Goal: Transaction & Acquisition: Download file/media

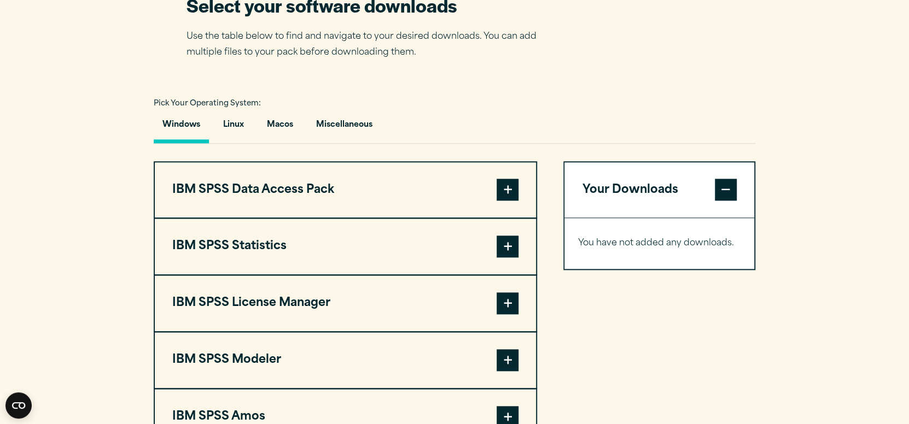
scroll to position [820, 0]
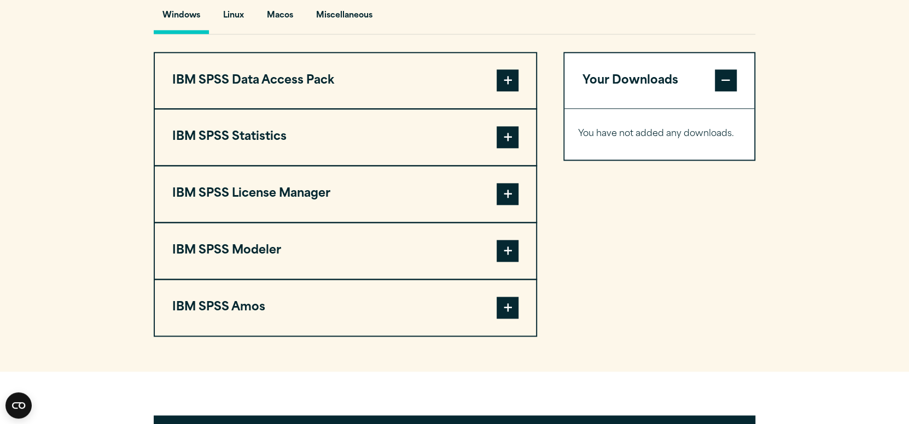
click at [506, 148] on span at bounding box center [507, 137] width 22 height 22
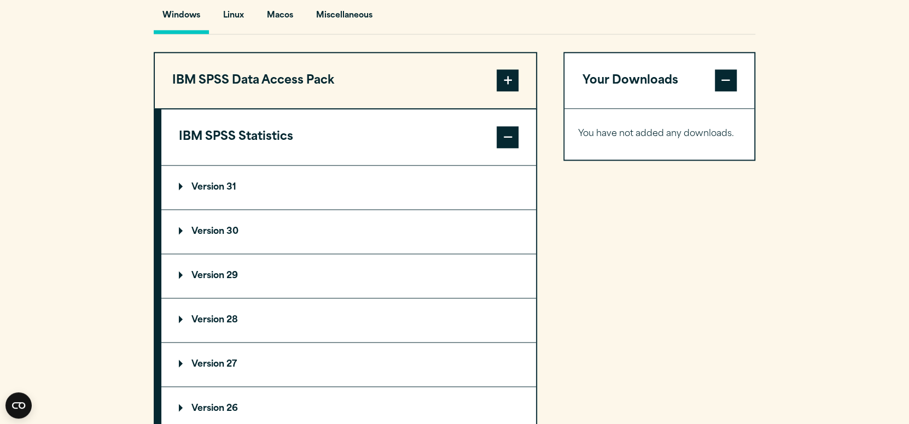
click at [506, 148] on span at bounding box center [507, 137] width 22 height 22
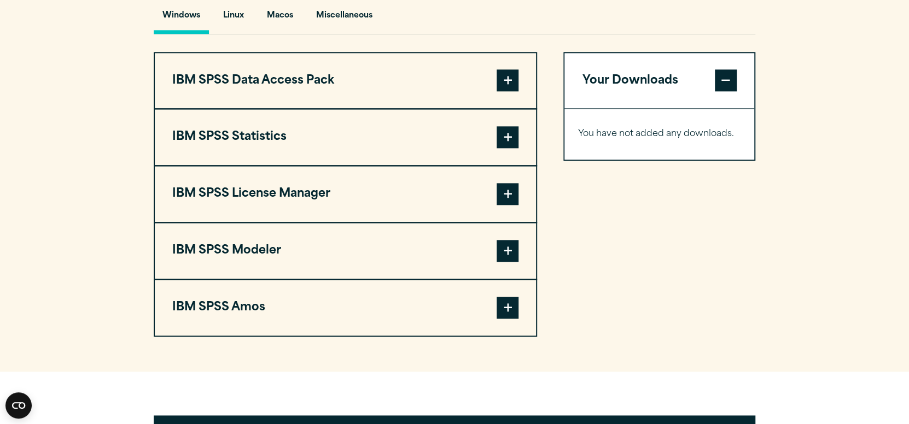
click at [506, 148] on span at bounding box center [507, 137] width 22 height 22
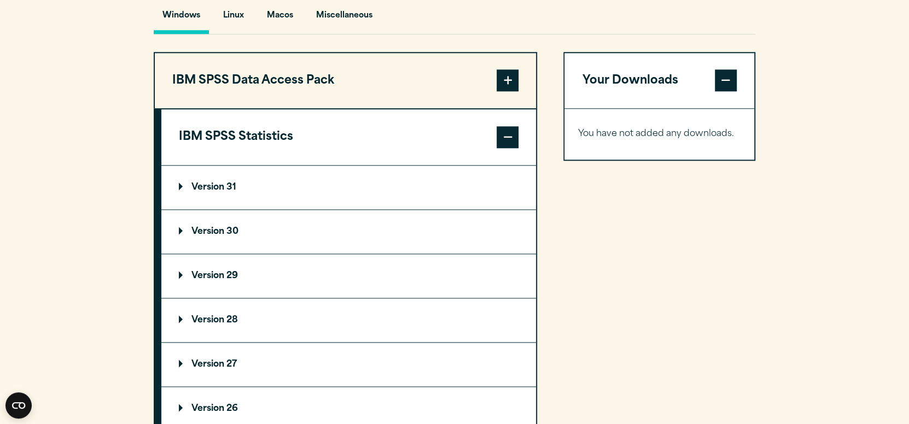
click at [238, 202] on summary "Version 31" at bounding box center [348, 188] width 375 height 44
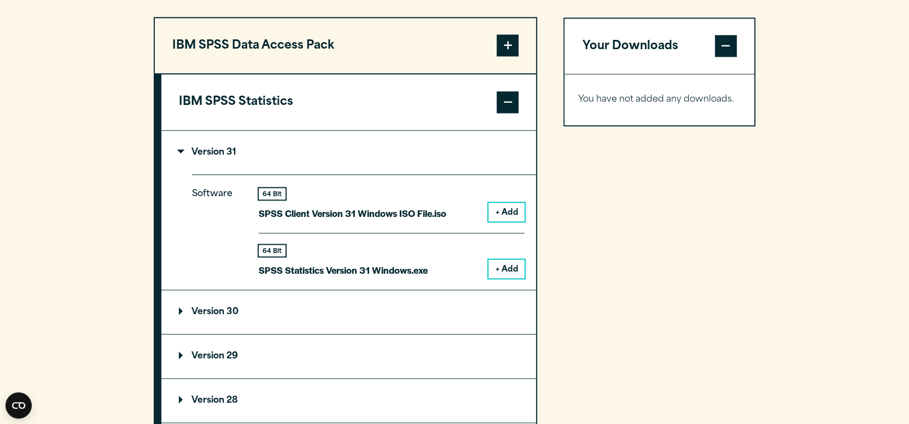
scroll to position [874, 0]
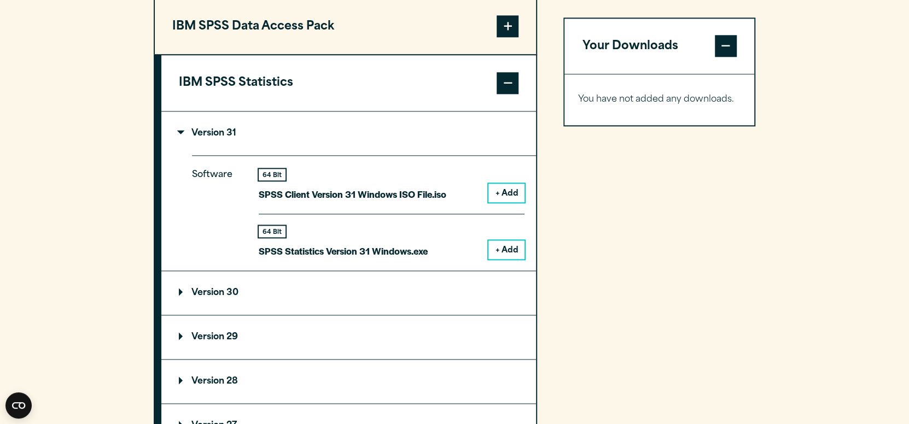
click at [507, 259] on button "+ Add" at bounding box center [506, 250] width 36 height 19
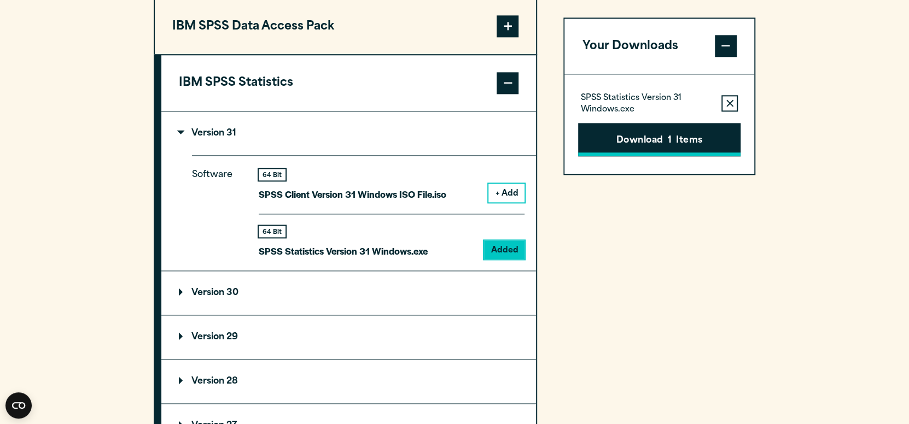
click at [652, 145] on button "Download 1 Items" at bounding box center [659, 140] width 162 height 34
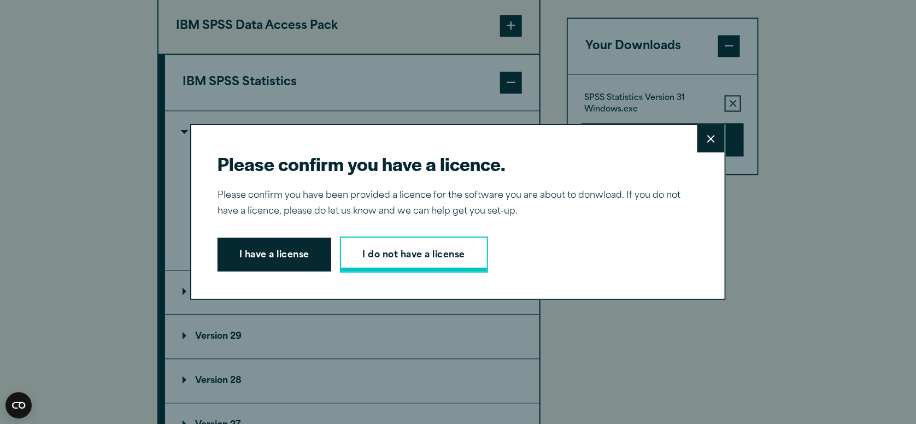
click at [375, 260] on link "I do not have a license" at bounding box center [414, 255] width 148 height 36
click at [298, 245] on button "I have a license" at bounding box center [275, 255] width 114 height 34
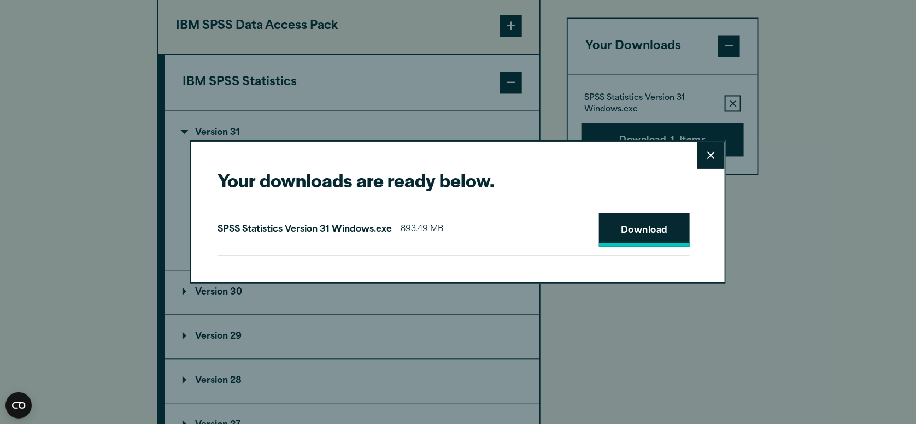
click at [624, 231] on link "Download" at bounding box center [644, 230] width 91 height 34
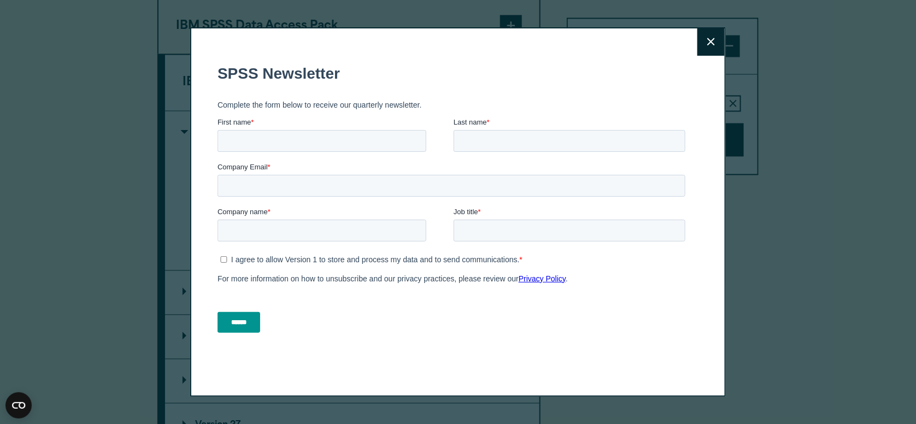
click at [714, 45] on button "Close" at bounding box center [711, 41] width 27 height 27
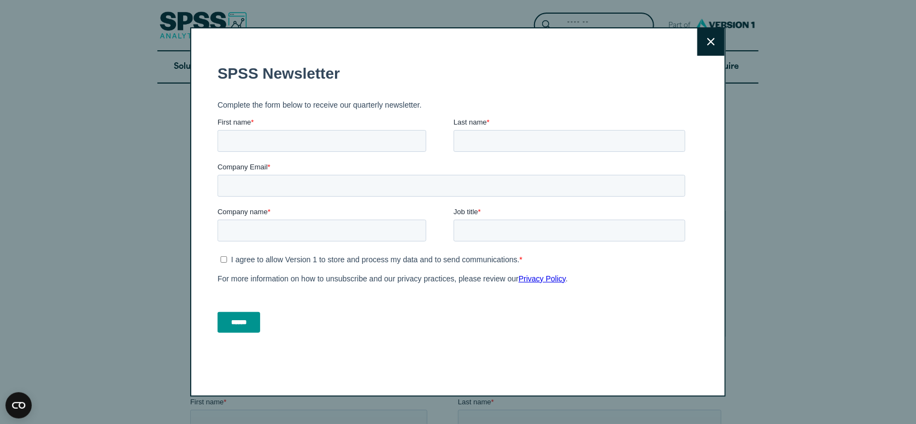
click at [702, 37] on button "Close" at bounding box center [711, 41] width 27 height 27
